Goal: Book appointment/travel/reservation

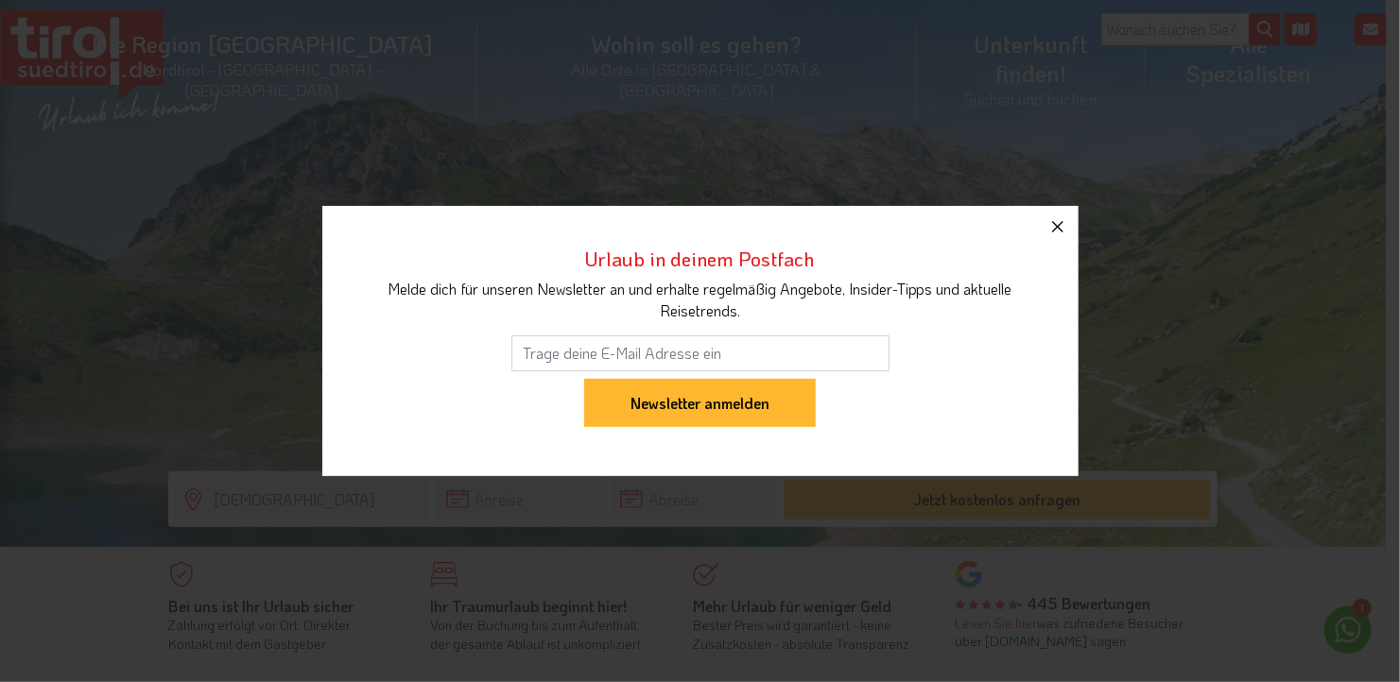
click at [1061, 222] on icon "button" at bounding box center [1057, 226] width 11 height 11
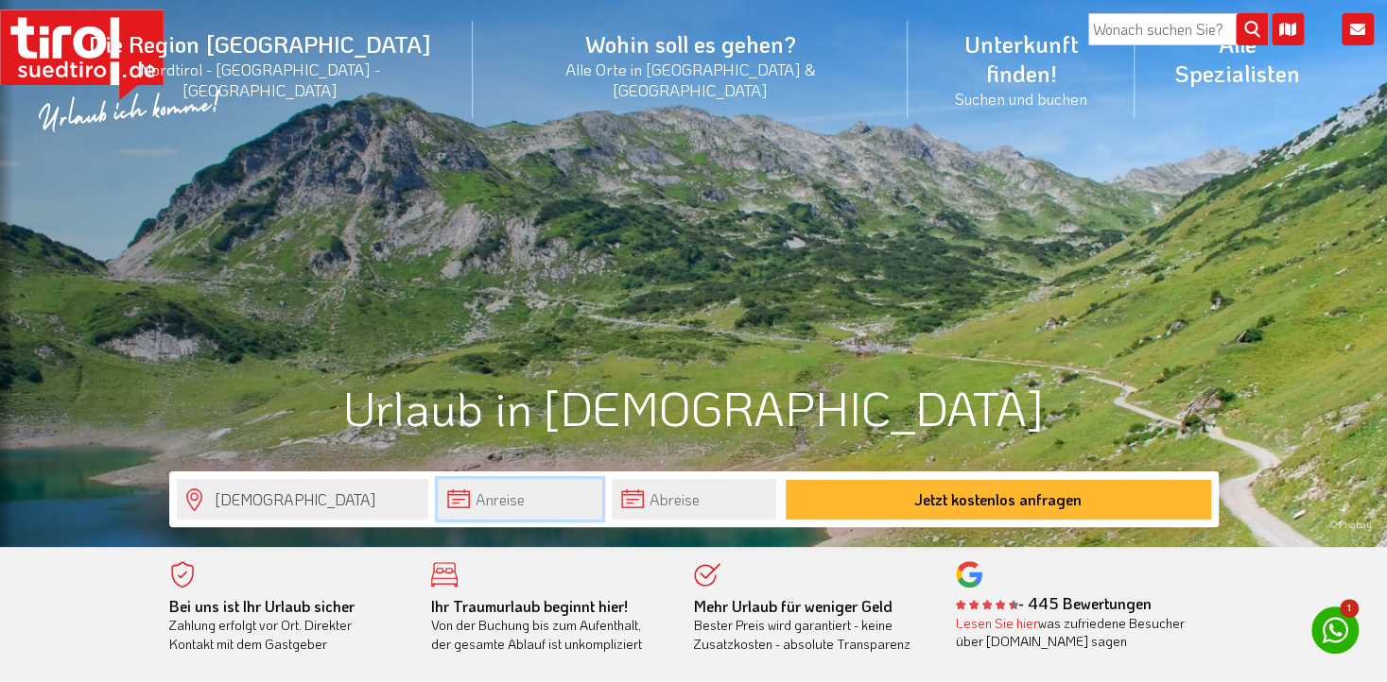
click at [555, 491] on input "text" at bounding box center [520, 499] width 164 height 41
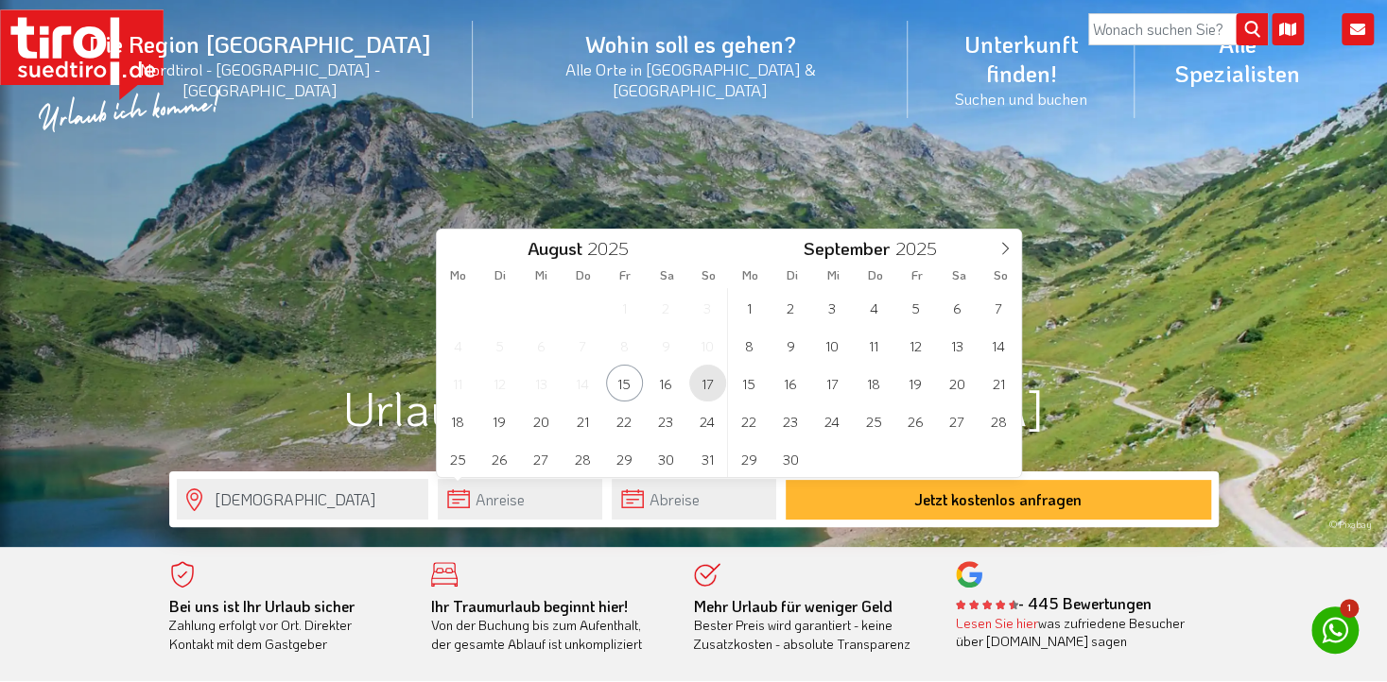
click at [701, 391] on span "17" at bounding box center [707, 383] width 37 height 37
click at [527, 422] on span "20" at bounding box center [541, 421] width 37 height 37
type input "[DATE]"
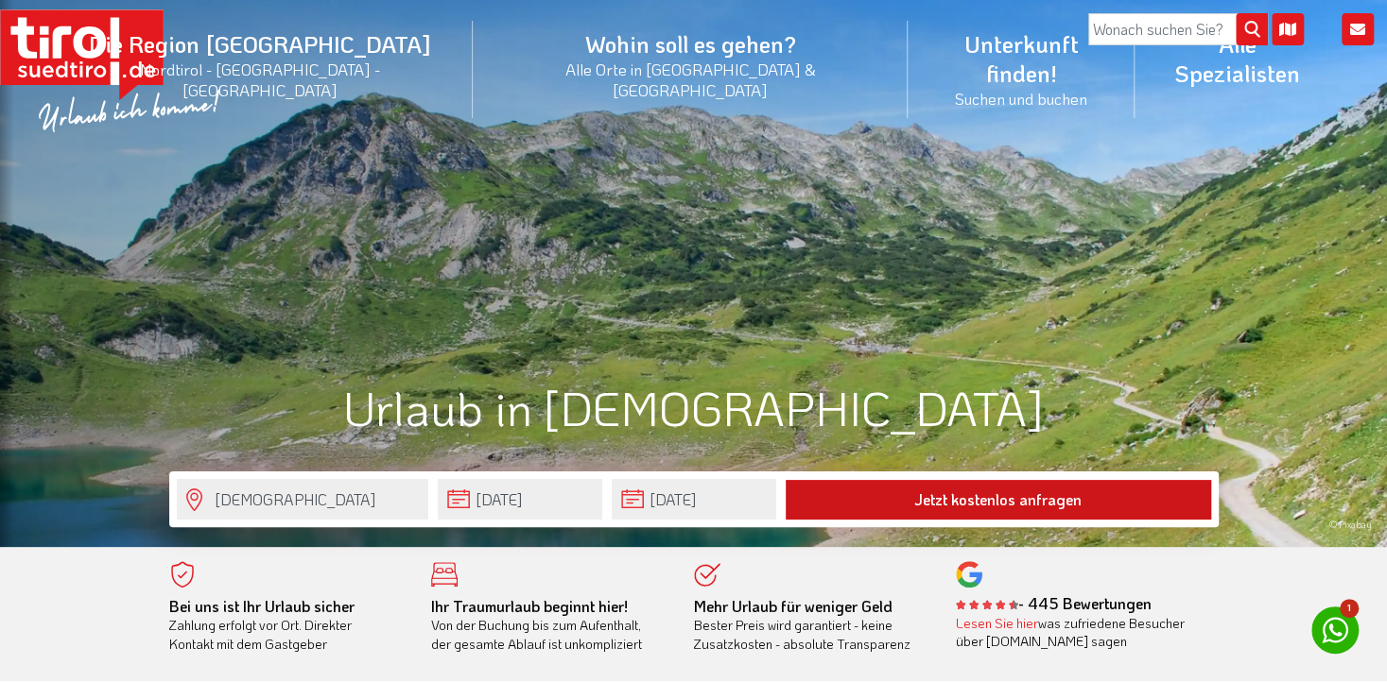
click at [922, 497] on button "Jetzt kostenlos anfragen" at bounding box center [997, 500] width 425 height 40
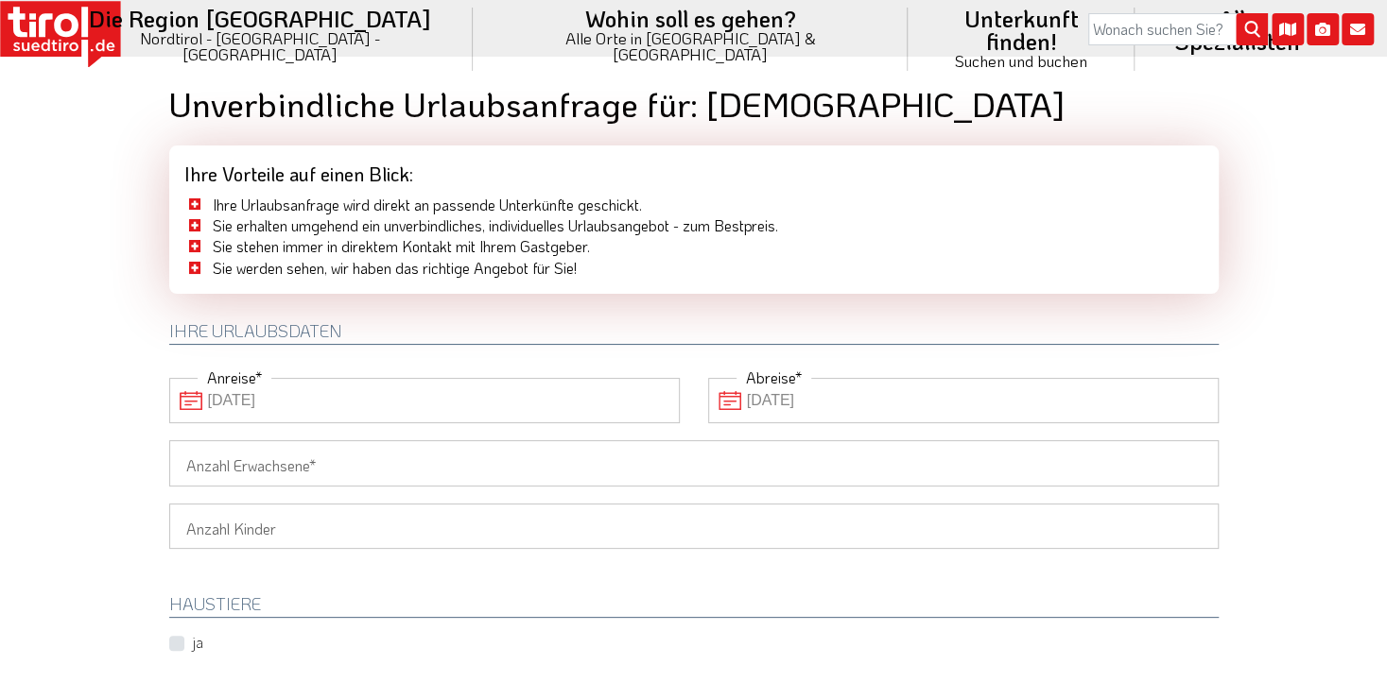
click at [437, 471] on input "Anzahl Erwachsene" at bounding box center [693, 462] width 1049 height 45
type input "2"
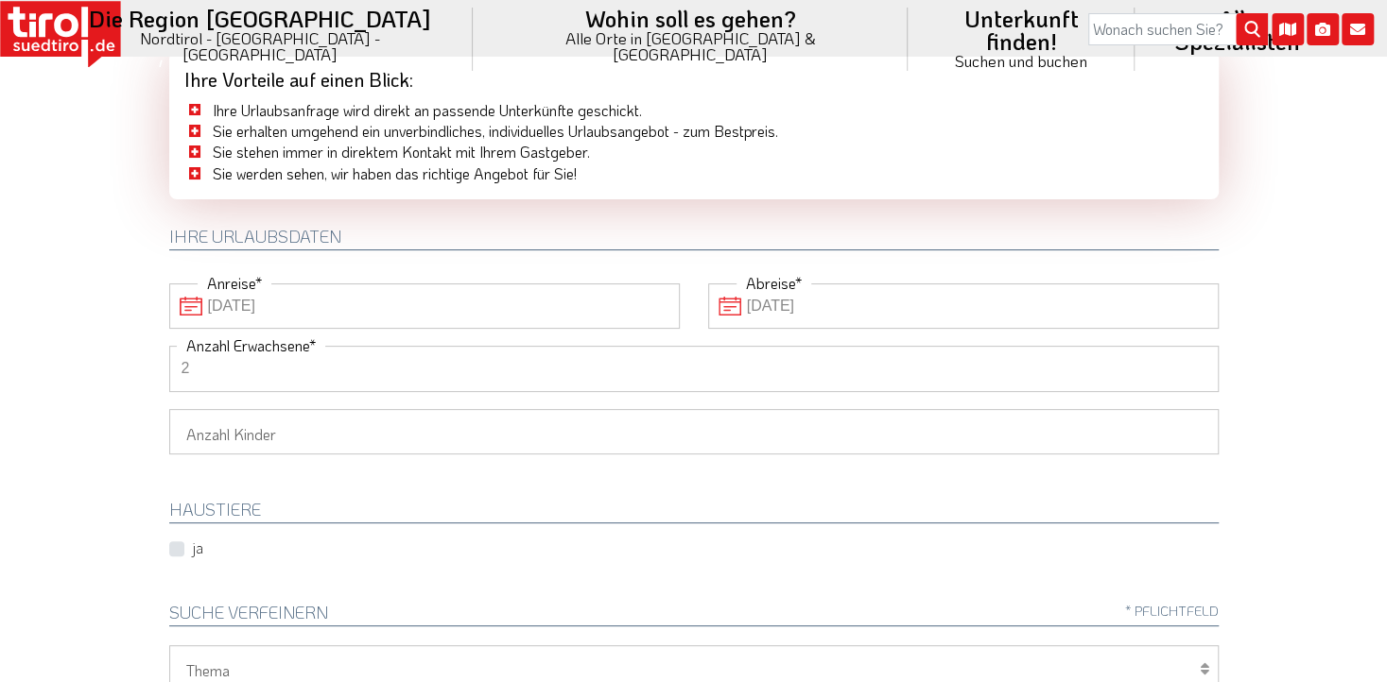
click at [280, 439] on select "1 2 3 4 5 6" at bounding box center [693, 431] width 1049 height 45
click at [169, 409] on select "1 2 3 4 5 6" at bounding box center [693, 431] width 1049 height 45
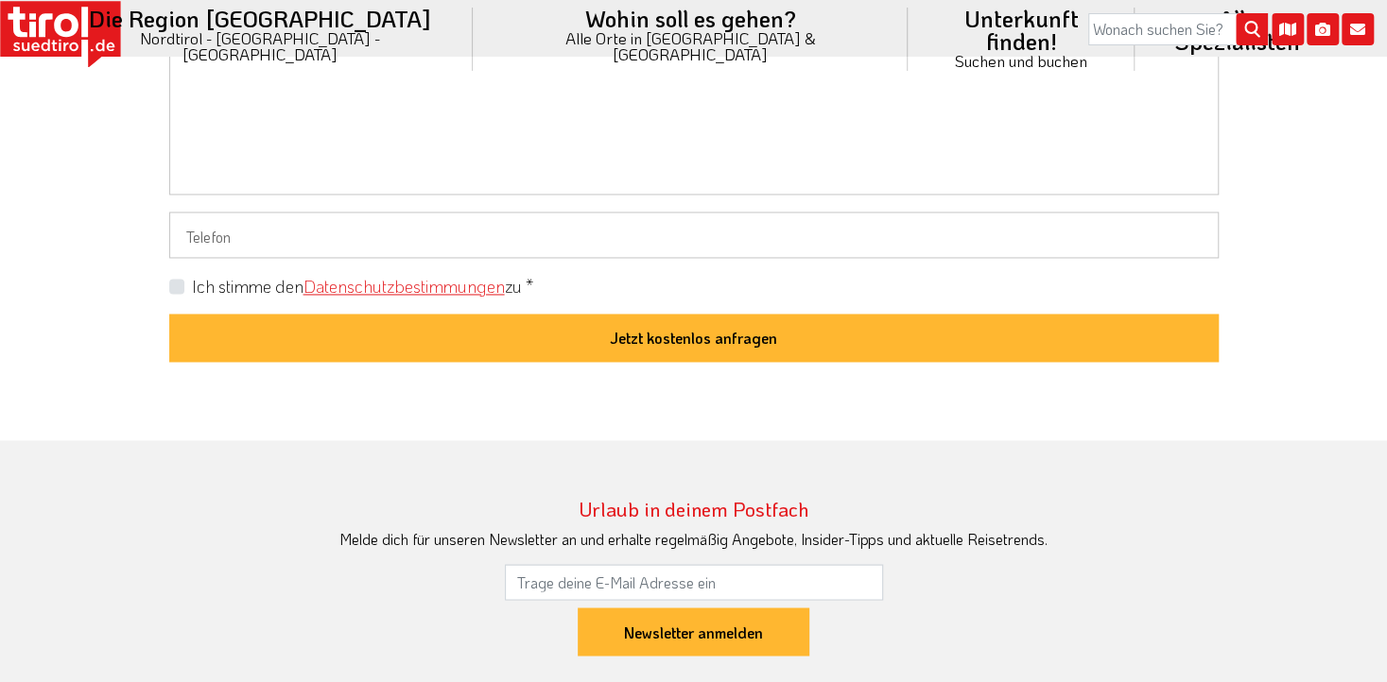
scroll to position [1607, 0]
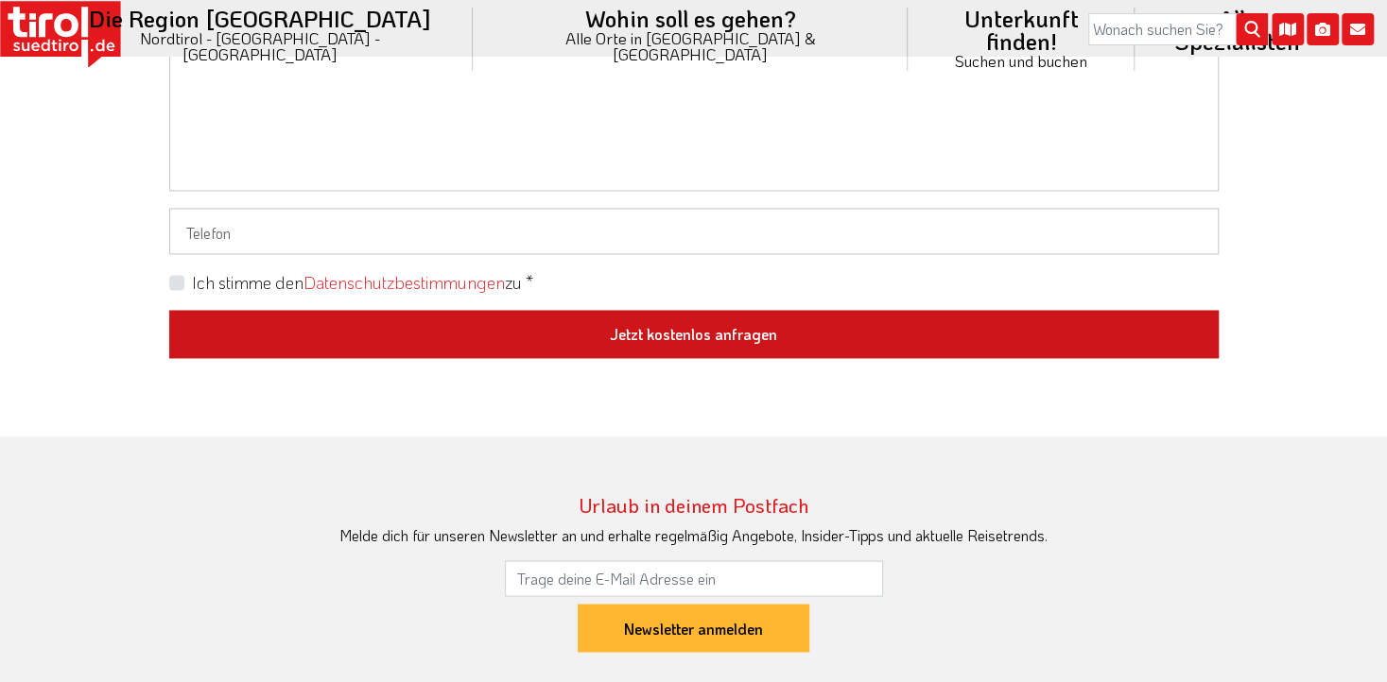
click at [657, 324] on button "Jetzt kostenlos anfragen" at bounding box center [693, 334] width 1049 height 49
